Goal: Task Accomplishment & Management: Manage account settings

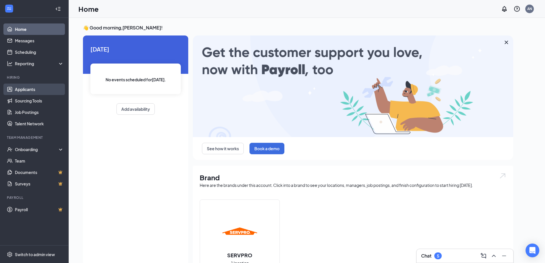
click at [23, 89] on link "Applicants" at bounding box center [39, 89] width 49 height 11
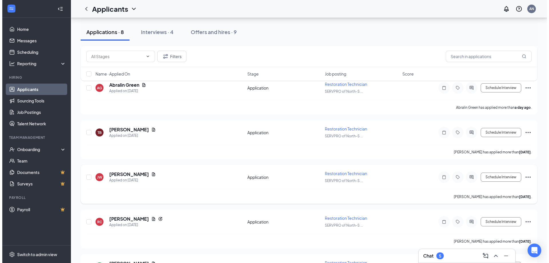
scroll to position [114, 0]
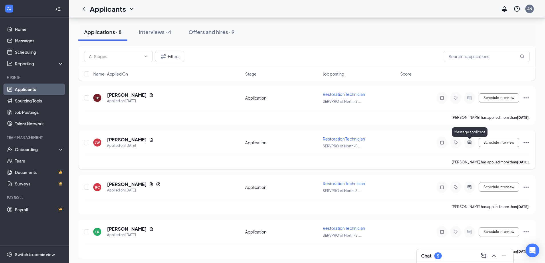
click at [470, 142] on icon "ActiveChat" at bounding box center [469, 142] width 4 height 4
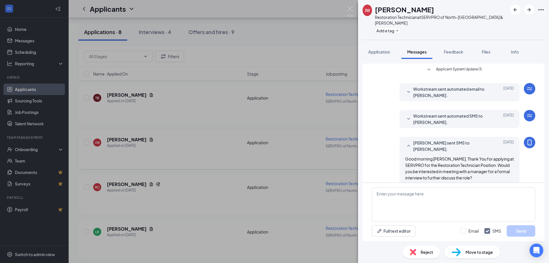
scroll to position [7, 0]
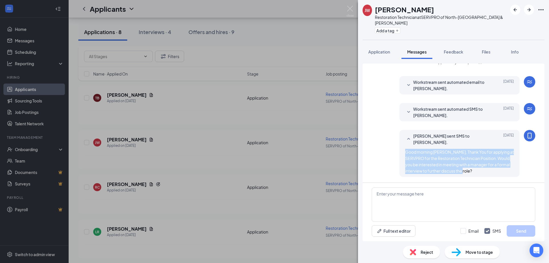
drag, startPoint x: 477, startPoint y: 173, endPoint x: 397, endPoint y: 152, distance: 82.7
click at [400, 152] on div "[PERSON_NAME] sent SMS to [PERSON_NAME]. [DATE] Good morning [PERSON_NAME], Tha…" at bounding box center [460, 153] width 120 height 47
copy span "Good morning [PERSON_NAME], Thank You for applying at SERVPRO for the Restorati…"
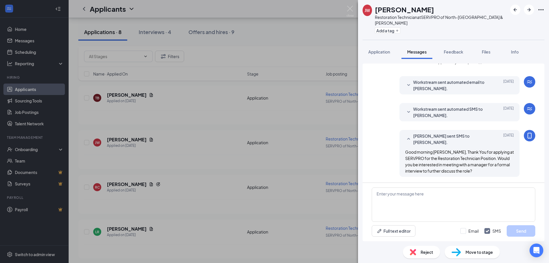
click at [426, 252] on span "Reject" at bounding box center [427, 252] width 13 height 6
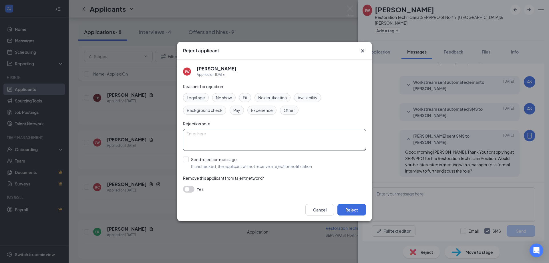
click at [269, 140] on textarea at bounding box center [274, 140] width 183 height 22
type textarea "Reached out - no response"
click at [352, 207] on button "Reject" at bounding box center [352, 209] width 29 height 11
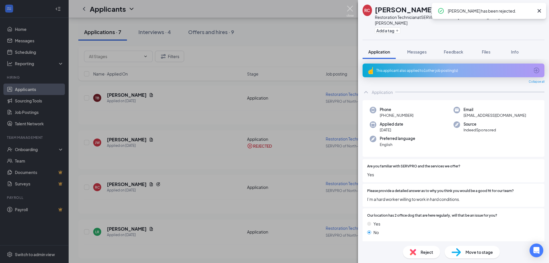
click at [350, 9] on img at bounding box center [350, 11] width 7 height 11
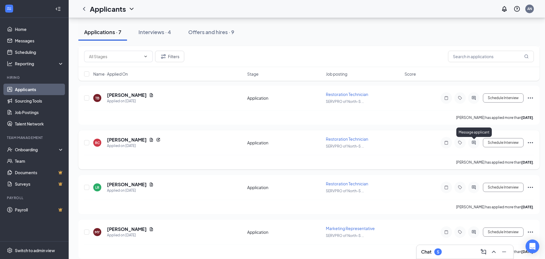
click at [474, 144] on icon "ActiveChat" at bounding box center [473, 142] width 7 height 5
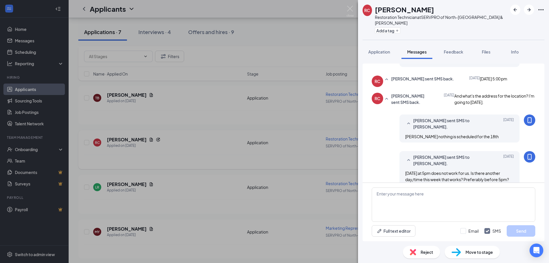
scroll to position [311, 0]
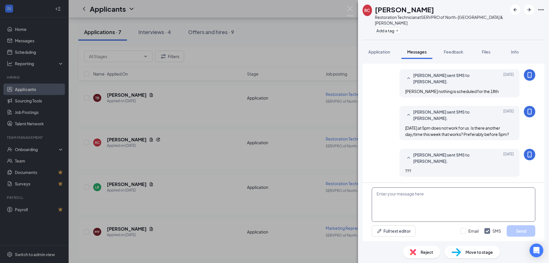
click at [434, 206] on textarea at bounding box center [454, 204] width 164 height 34
paste textarea "Good morning [PERSON_NAME], Thank You for applying at SERVPRO for the Restorati…"
type textarea "Good morning [PERSON_NAME], Thank You for applying at SERVPRO for the Restorati…"
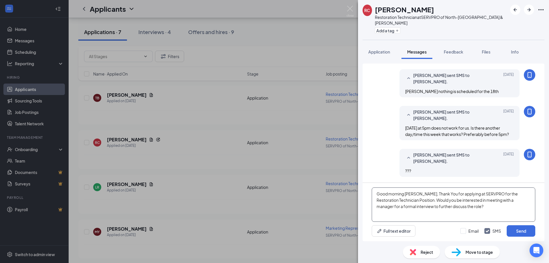
drag, startPoint x: 464, startPoint y: 209, endPoint x: 364, endPoint y: 186, distance: 101.9
click at [364, 186] on div "Good morning [PERSON_NAME], Thank You for applying at SERVPRO for the Restorati…" at bounding box center [454, 212] width 182 height 58
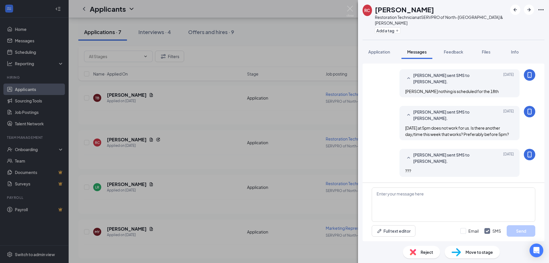
click at [426, 254] on span "Reject" at bounding box center [427, 252] width 13 height 6
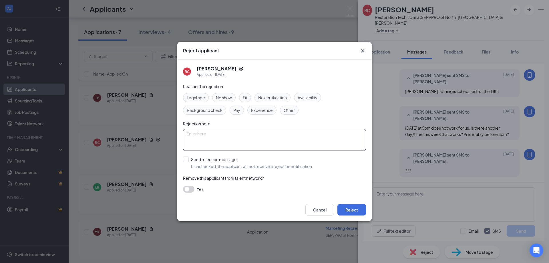
click at [279, 139] on textarea at bounding box center [274, 140] width 183 height 22
type textarea "Reached out no response"
click at [345, 210] on button "Reject" at bounding box center [352, 209] width 29 height 11
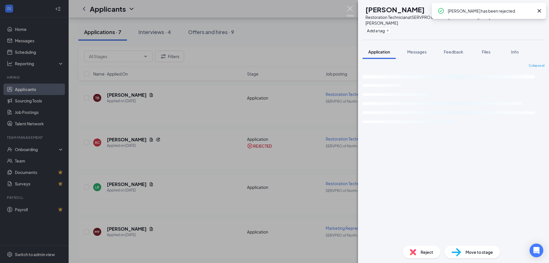
click at [351, 10] on img at bounding box center [350, 11] width 7 height 11
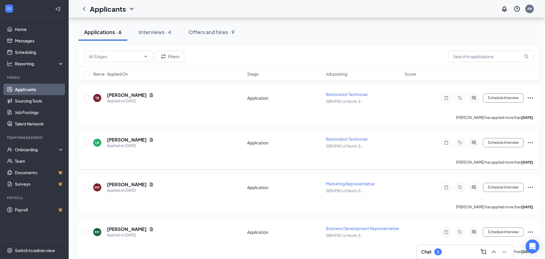
click at [473, 145] on div at bounding box center [473, 142] width 11 height 11
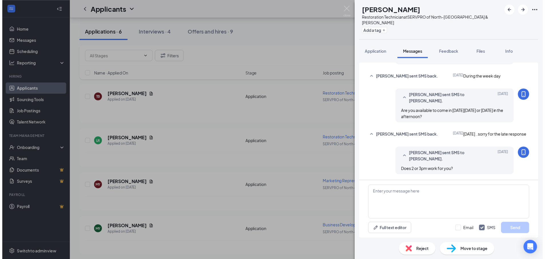
scroll to position [269, 0]
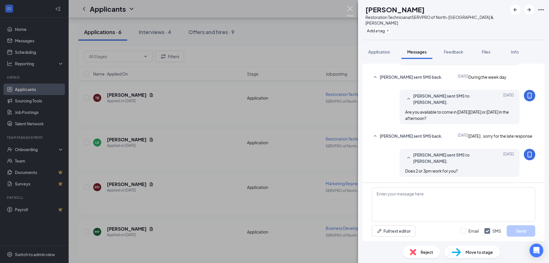
click at [348, 9] on img at bounding box center [350, 11] width 7 height 11
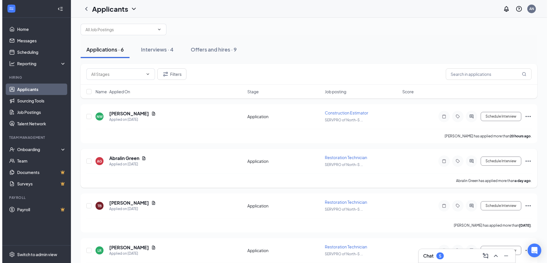
scroll to position [35, 0]
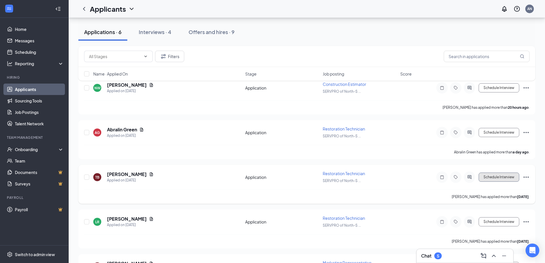
click at [497, 180] on button "Schedule Interview" at bounding box center [499, 177] width 41 height 9
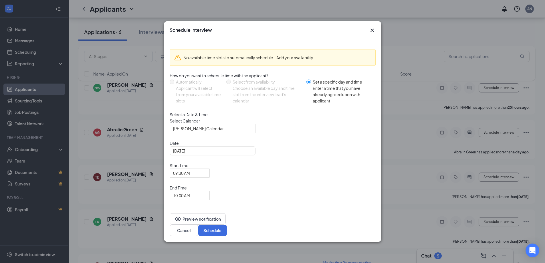
click at [372, 34] on icon "Cross" at bounding box center [372, 30] width 7 height 7
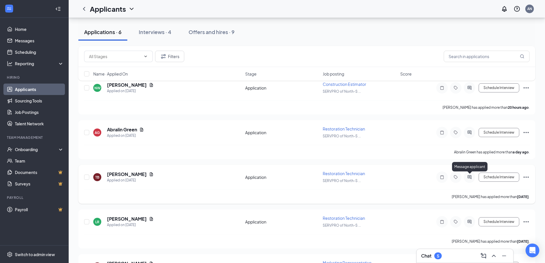
click at [469, 176] on icon "ActiveChat" at bounding box center [469, 177] width 4 height 4
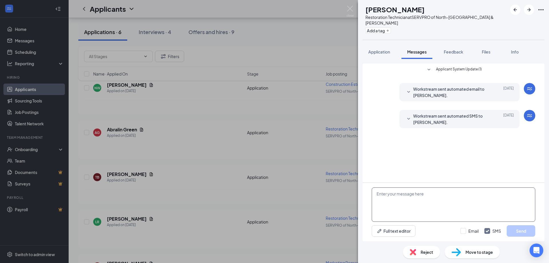
click at [398, 200] on textarea at bounding box center [454, 204] width 164 height 34
paste textarea "Good morning [PERSON_NAME], Thank You for applying at SERVPRO for the Restorati…"
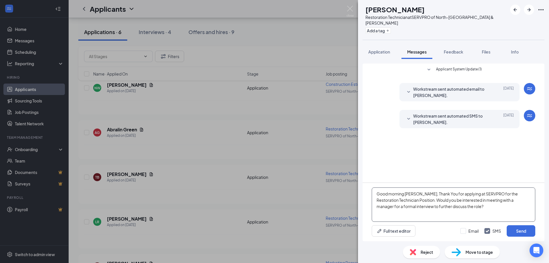
drag, startPoint x: 422, startPoint y: 195, endPoint x: 406, endPoint y: 193, distance: 16.4
click at [406, 193] on textarea "Good morning [PERSON_NAME], Thank You for applying at SERVPRO for the Restorati…" at bounding box center [454, 204] width 164 height 34
click at [475, 207] on textarea "Good morning [PERSON_NAME], Thank You for applying at SERVPRO for the Restorati…" at bounding box center [454, 204] width 164 height 34
type textarea "Good morning [PERSON_NAME], Thank You for applying at SERVPRO for the Restorati…"
click at [516, 229] on button "Send" at bounding box center [521, 230] width 29 height 11
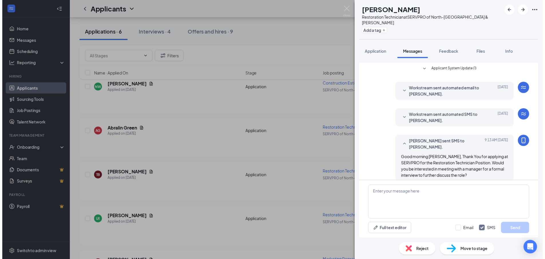
scroll to position [7, 0]
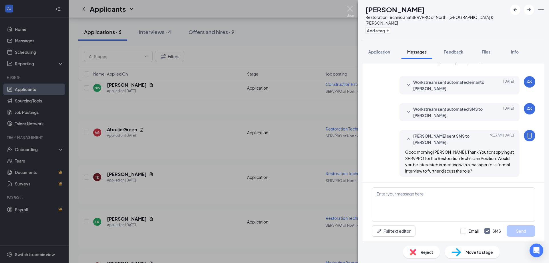
click at [351, 9] on img at bounding box center [350, 11] width 7 height 11
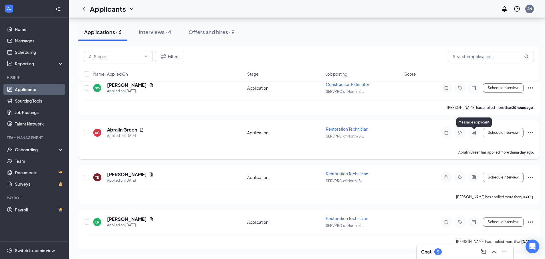
click at [475, 131] on icon "ActiveChat" at bounding box center [473, 132] width 7 height 5
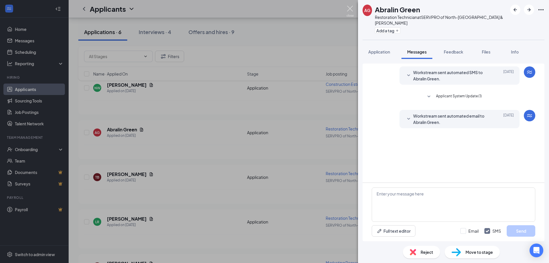
click at [350, 8] on img at bounding box center [350, 11] width 7 height 11
